Goal: Task Accomplishment & Management: Complete application form

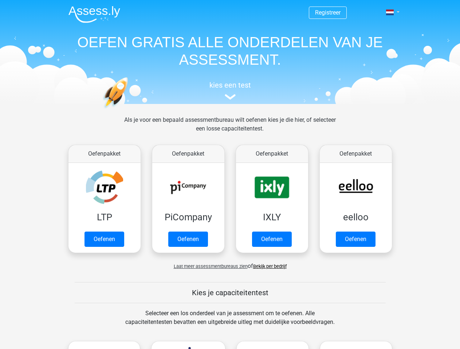
click at [390, 12] on span at bounding box center [390, 12] width 8 height 6
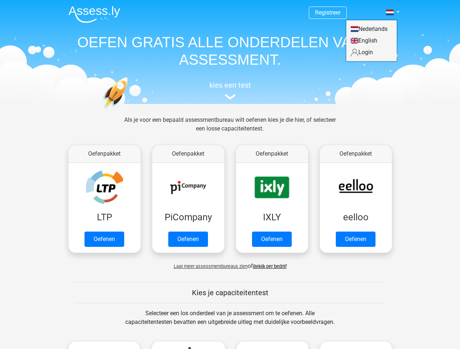
click at [209, 266] on span "Laat meer assessmentbureaus zien" at bounding box center [211, 266] width 74 height 5
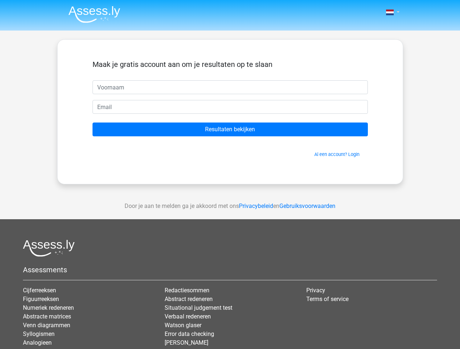
click at [390, 12] on span at bounding box center [390, 12] width 8 height 6
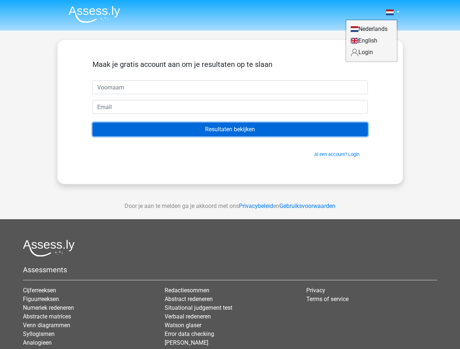
click at [230, 130] on input "Resultaten bekijken" at bounding box center [229, 130] width 275 height 14
